Goal: Transaction & Acquisition: Purchase product/service

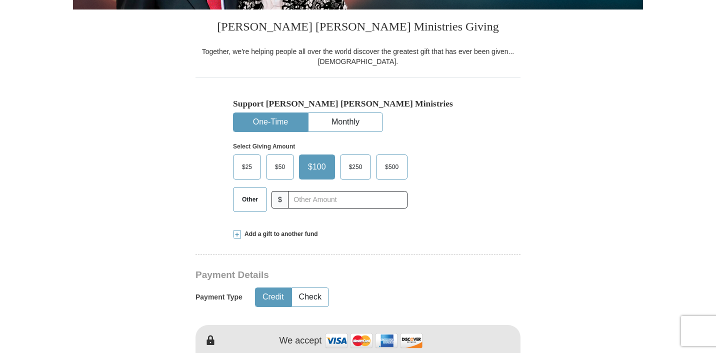
scroll to position [243, 0]
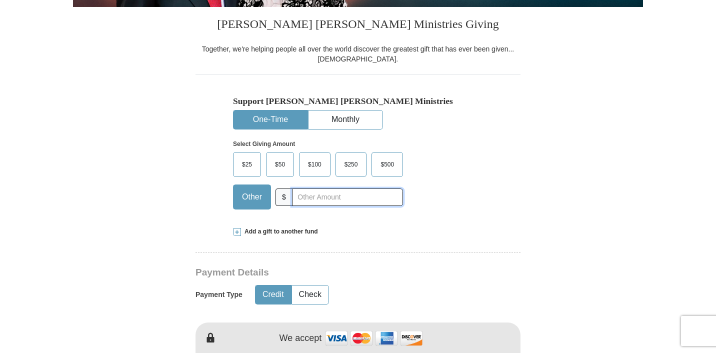
click at [309, 194] on input "text" at bounding box center [347, 196] width 111 height 17
type input "5.00"
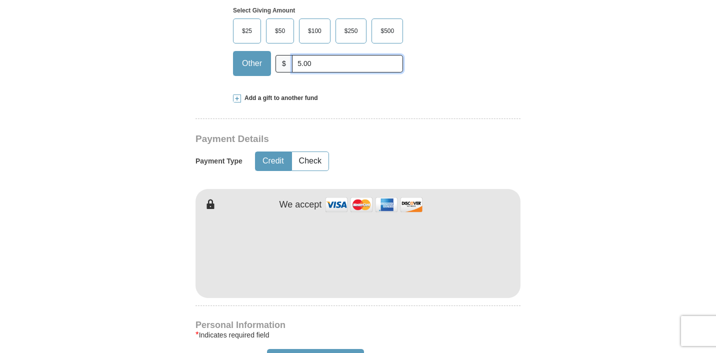
scroll to position [383, 0]
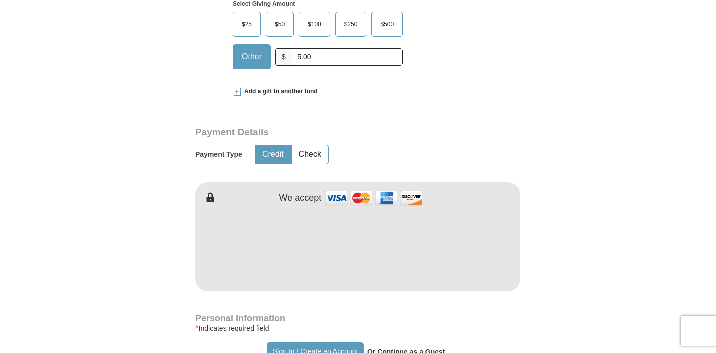
type input "[PERSON_NAME]"
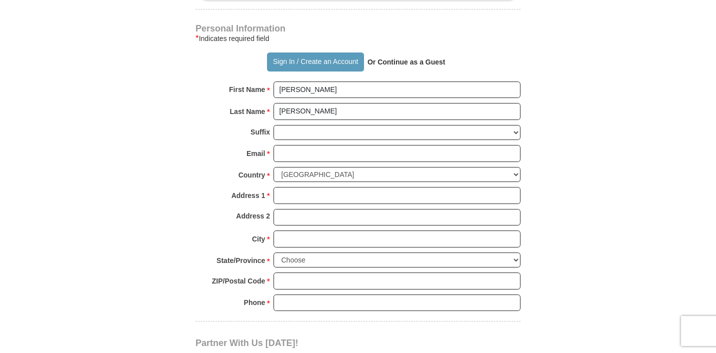
scroll to position [668, 0]
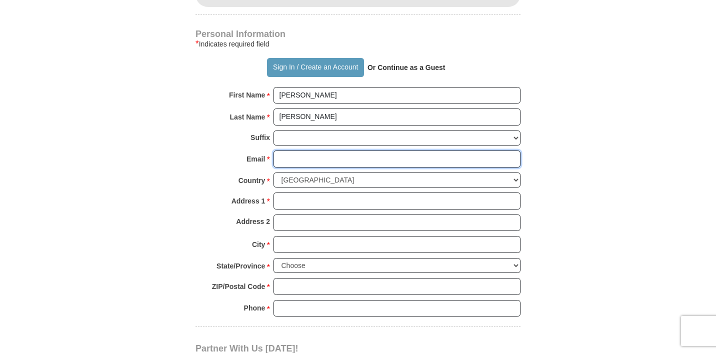
click at [325, 154] on input "Email *" at bounding box center [396, 158] width 247 height 17
type input "[EMAIL_ADDRESS][DOMAIN_NAME]"
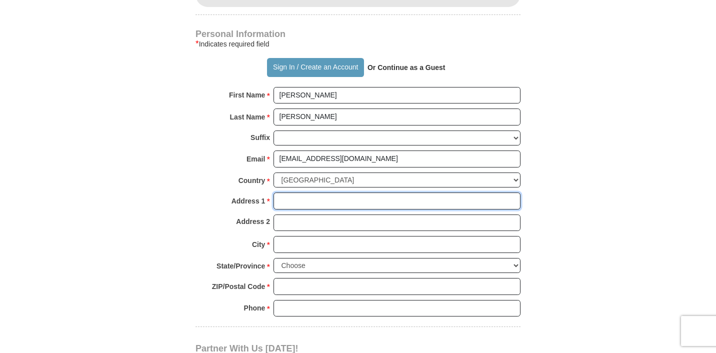
type input "[STREET_ADDRESS]"
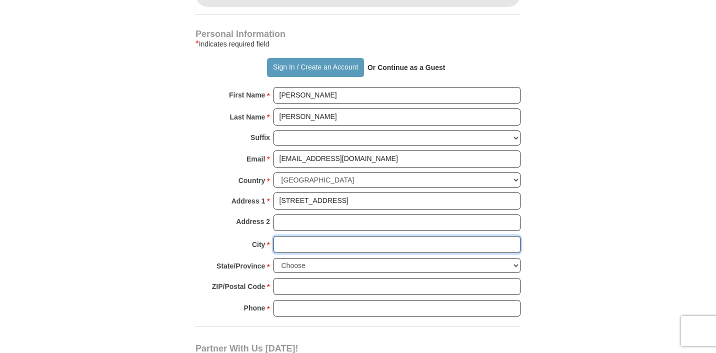
type input "Davie"
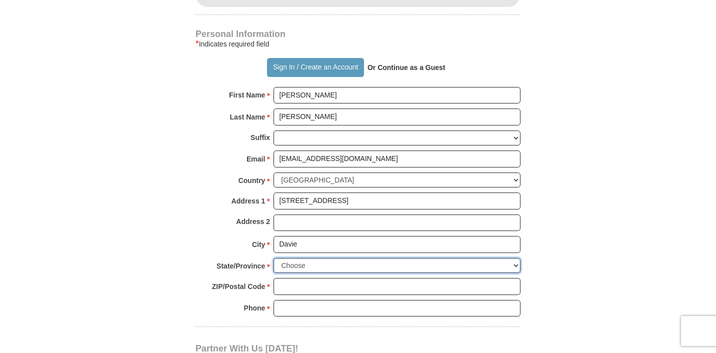
select select "FL"
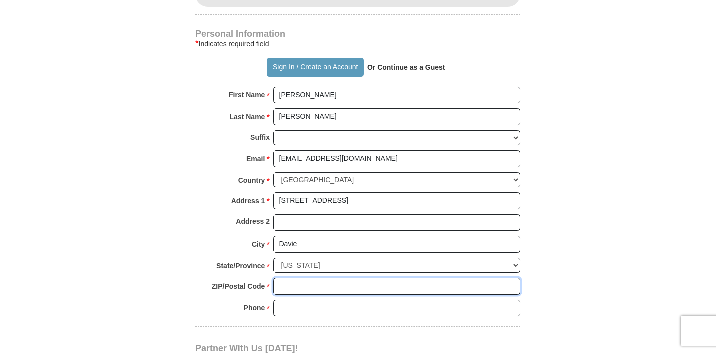
type input "33325"
type input "9545408338"
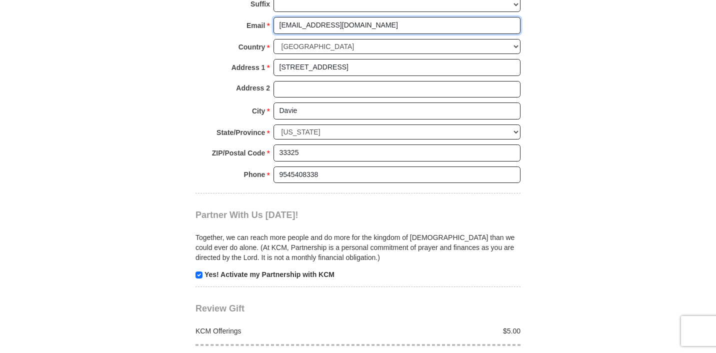
scroll to position [807, 0]
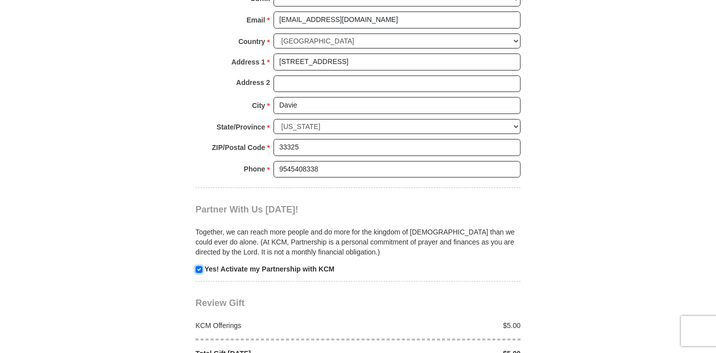
click at [199, 271] on input "checkbox" at bounding box center [198, 269] width 7 height 7
checkbox input "false"
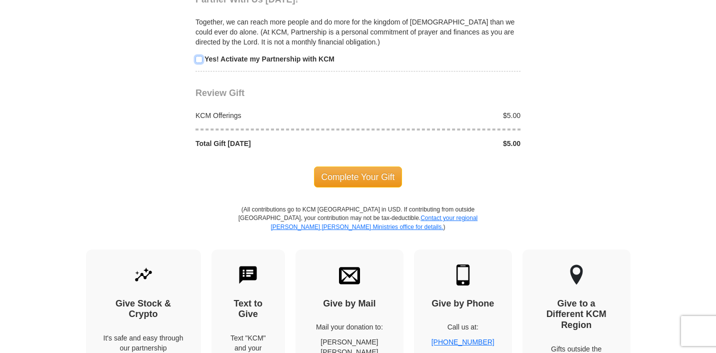
scroll to position [1020, 0]
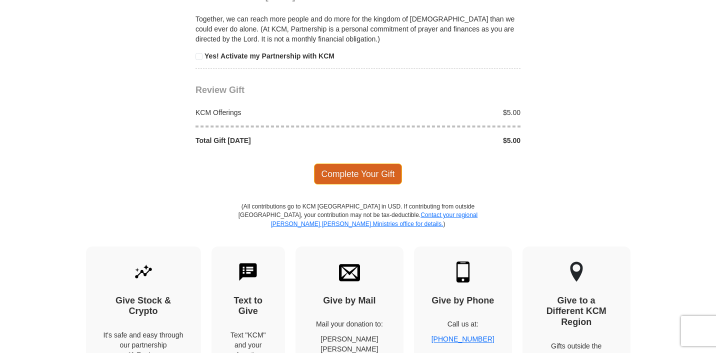
click at [388, 176] on span "Complete Your Gift" at bounding box center [358, 173] width 88 height 21
